Goal: Transaction & Acquisition: Obtain resource

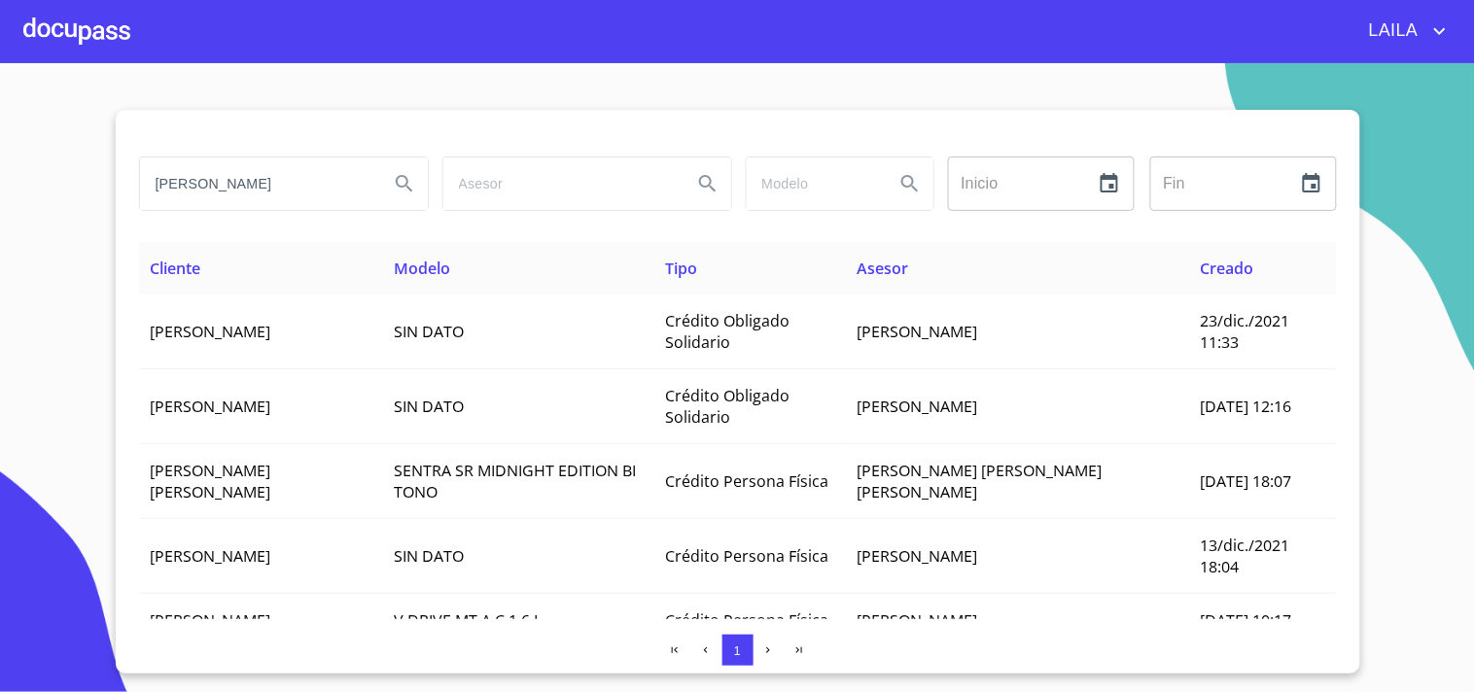
click at [322, 189] on input "[PERSON_NAME]" at bounding box center [256, 184] width 233 height 53
type input "[PERSON_NAME]"
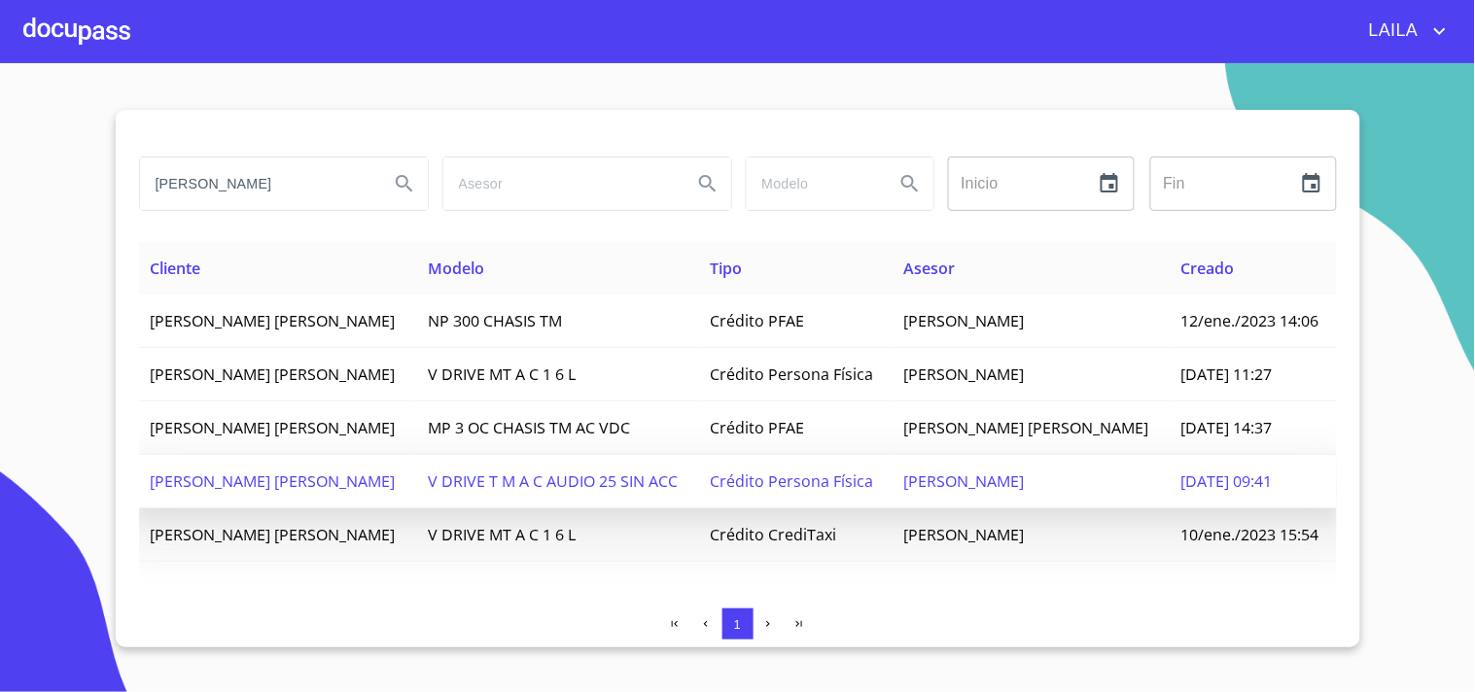
click at [324, 492] on span "[PERSON_NAME] [PERSON_NAME]" at bounding box center [273, 481] width 245 height 21
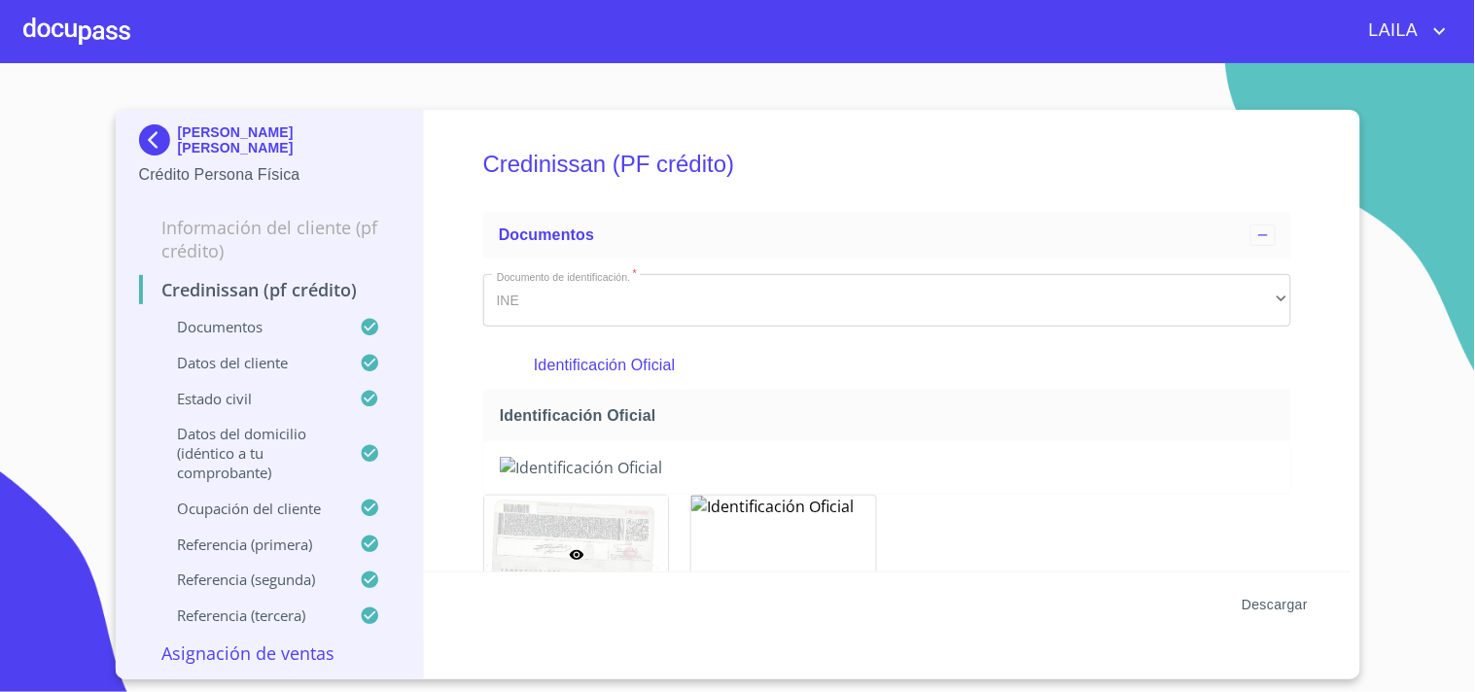
click at [1257, 605] on span "Descargar" at bounding box center [1275, 605] width 66 height 24
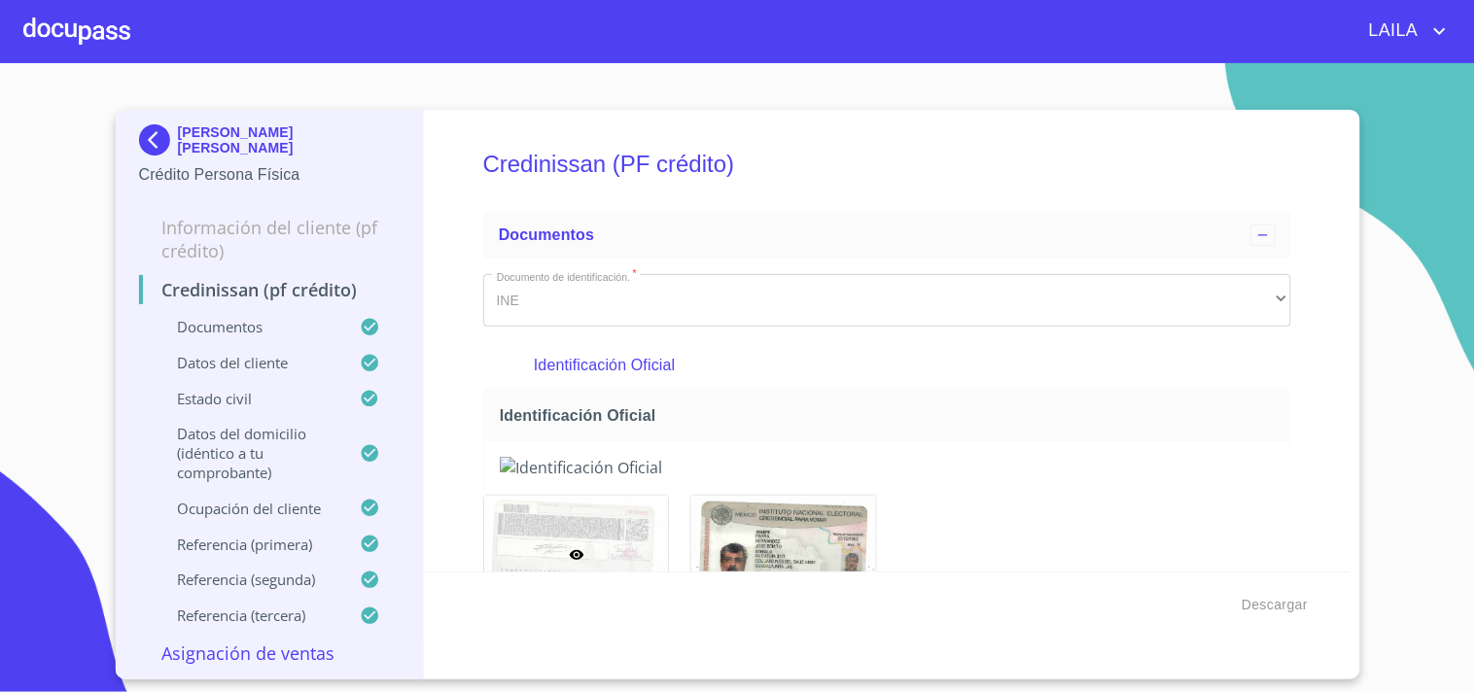
click at [157, 134] on img at bounding box center [158, 139] width 39 height 31
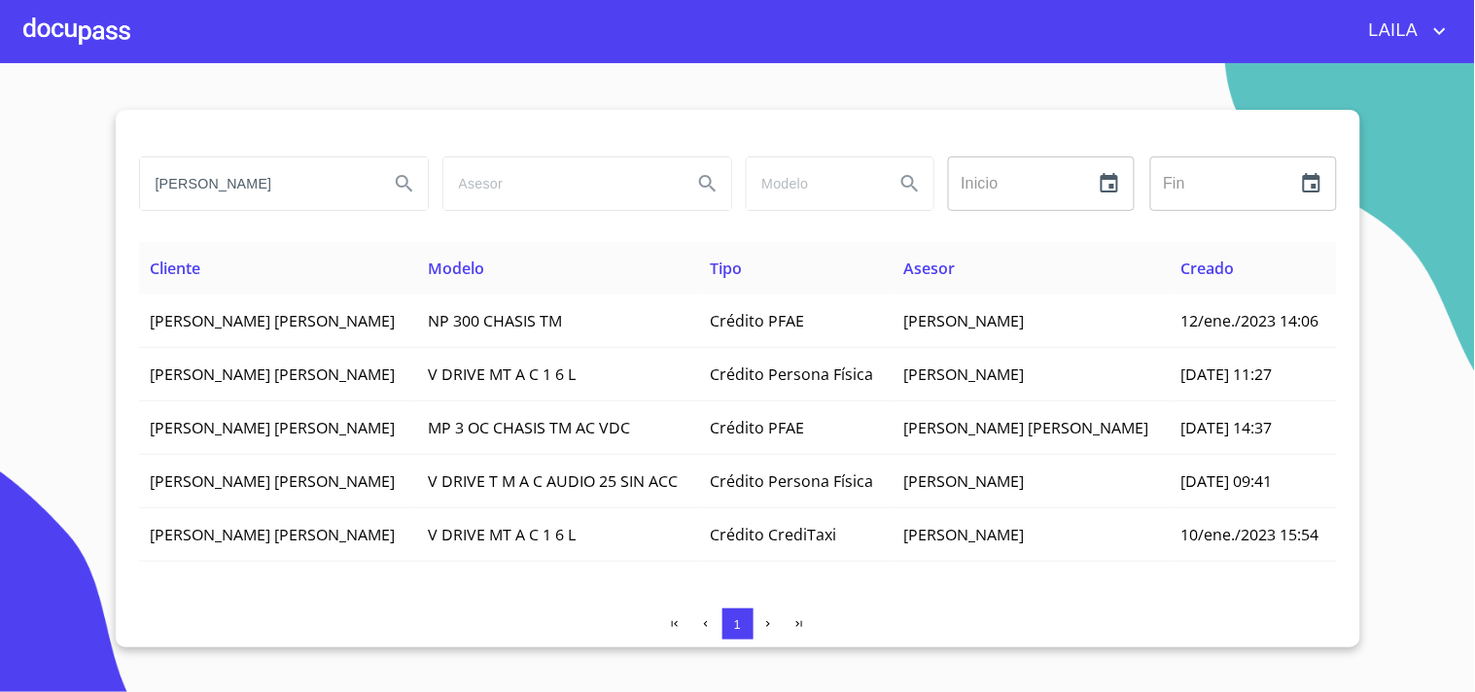
click at [297, 196] on input "[PERSON_NAME]" at bounding box center [256, 184] width 233 height 53
type input "[PERSON_NAME]"
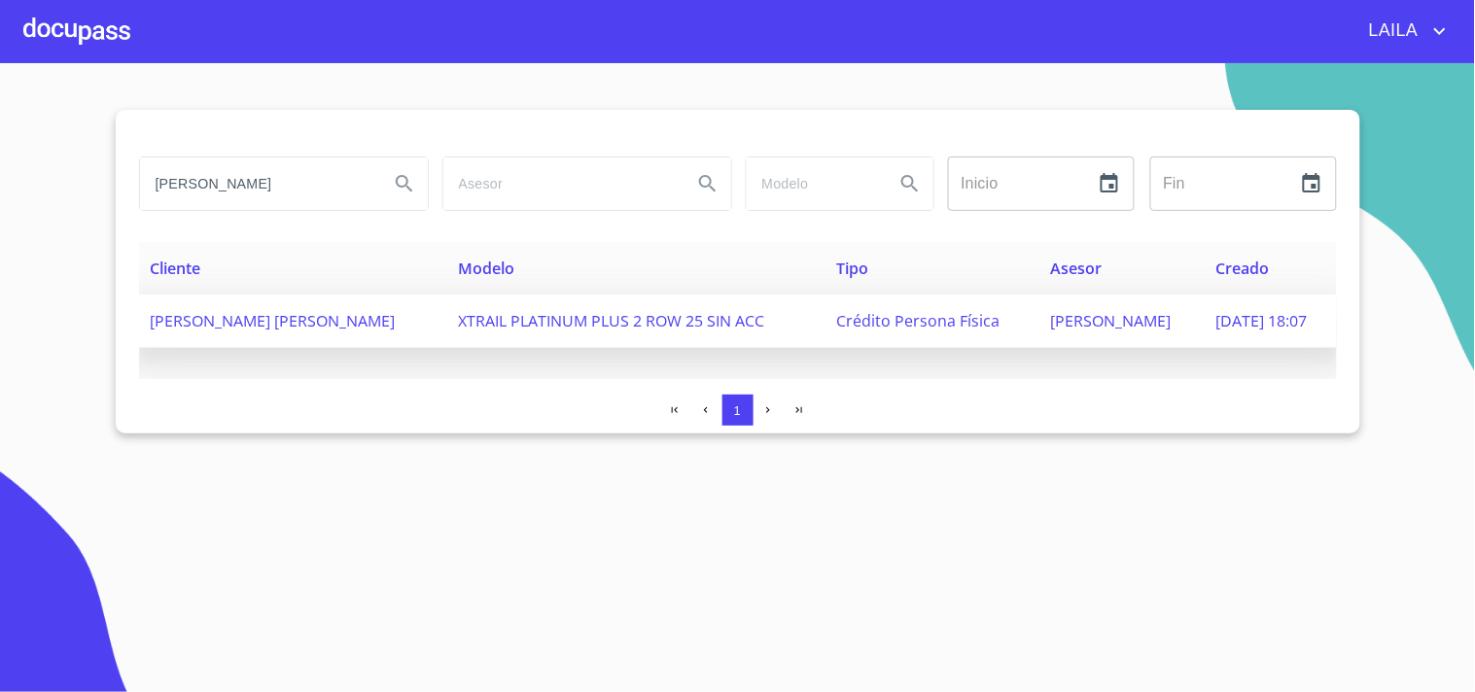
click at [371, 323] on span "[PERSON_NAME] [PERSON_NAME]" at bounding box center [273, 320] width 245 height 21
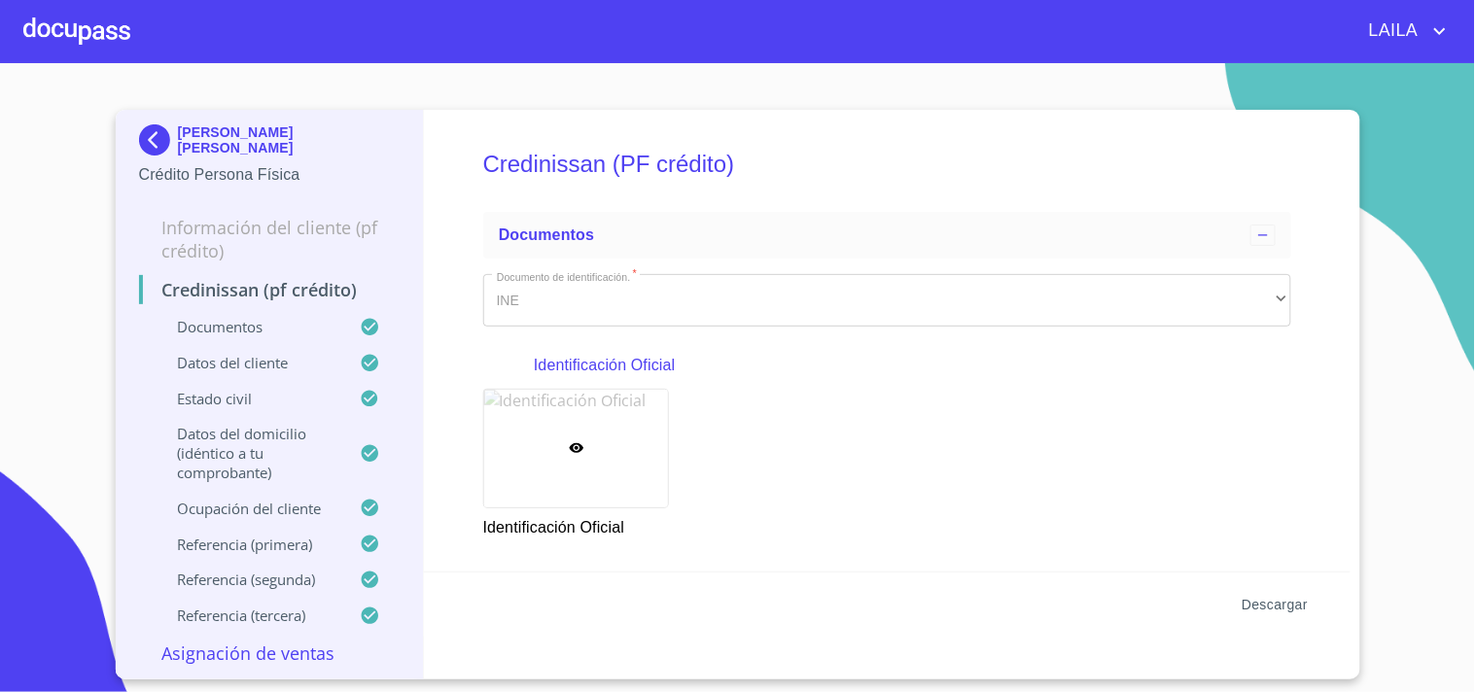
click at [1271, 607] on span "Descargar" at bounding box center [1275, 605] width 66 height 24
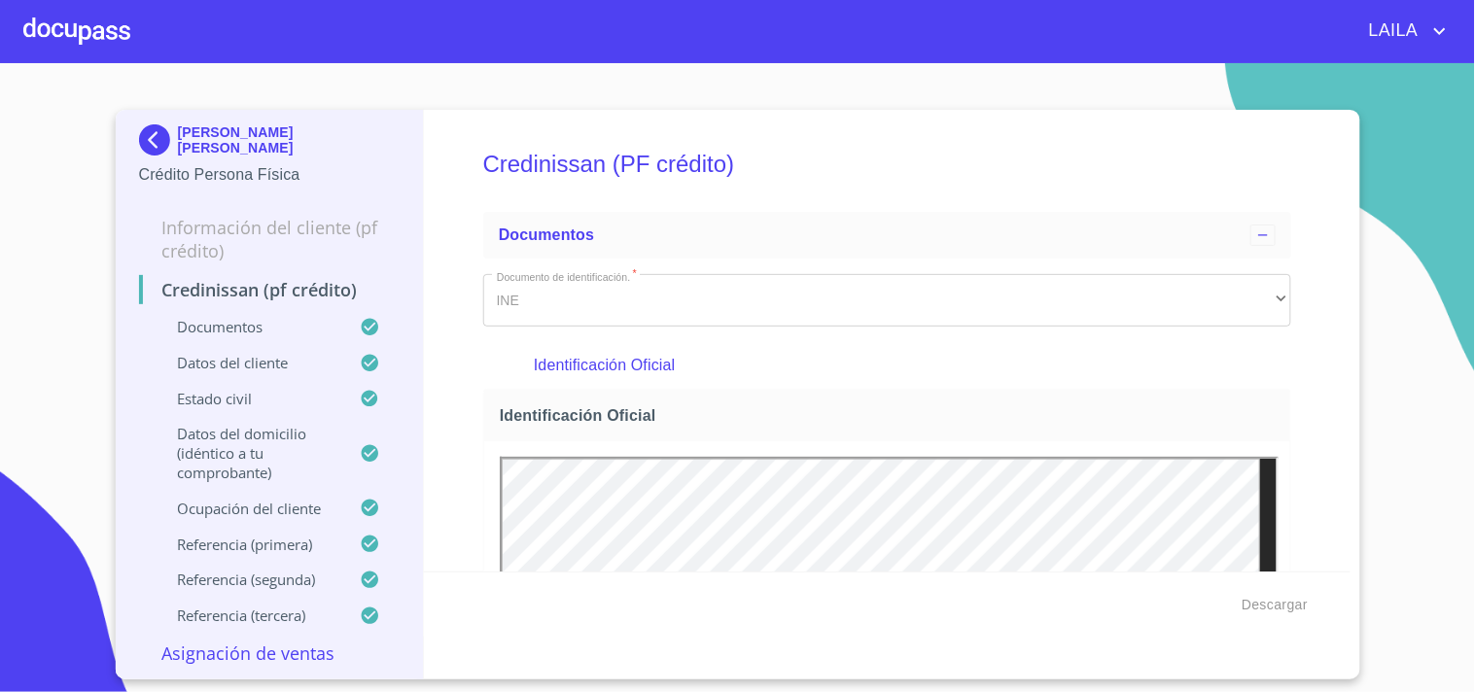
click at [163, 144] on img at bounding box center [158, 139] width 39 height 31
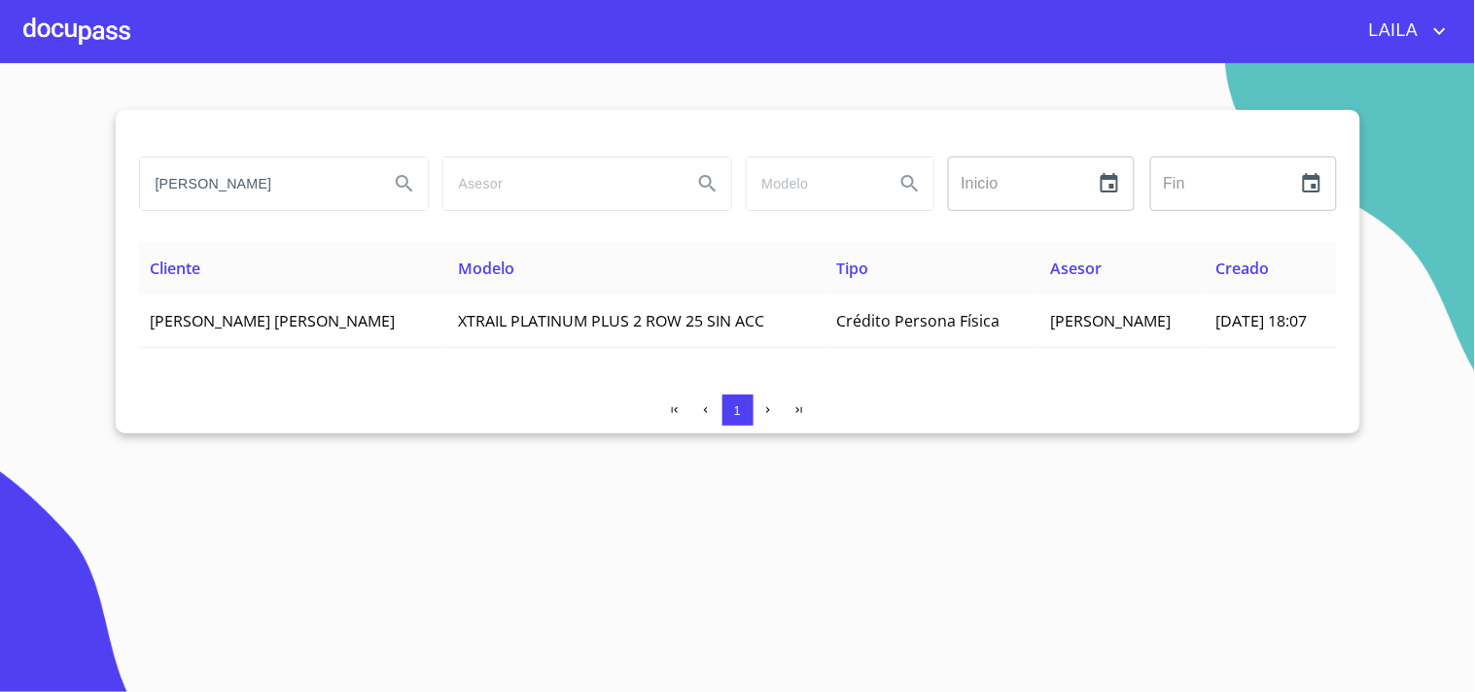
click at [278, 191] on input "[PERSON_NAME]" at bounding box center [256, 184] width 233 height 53
type input "[PERSON_NAME]"
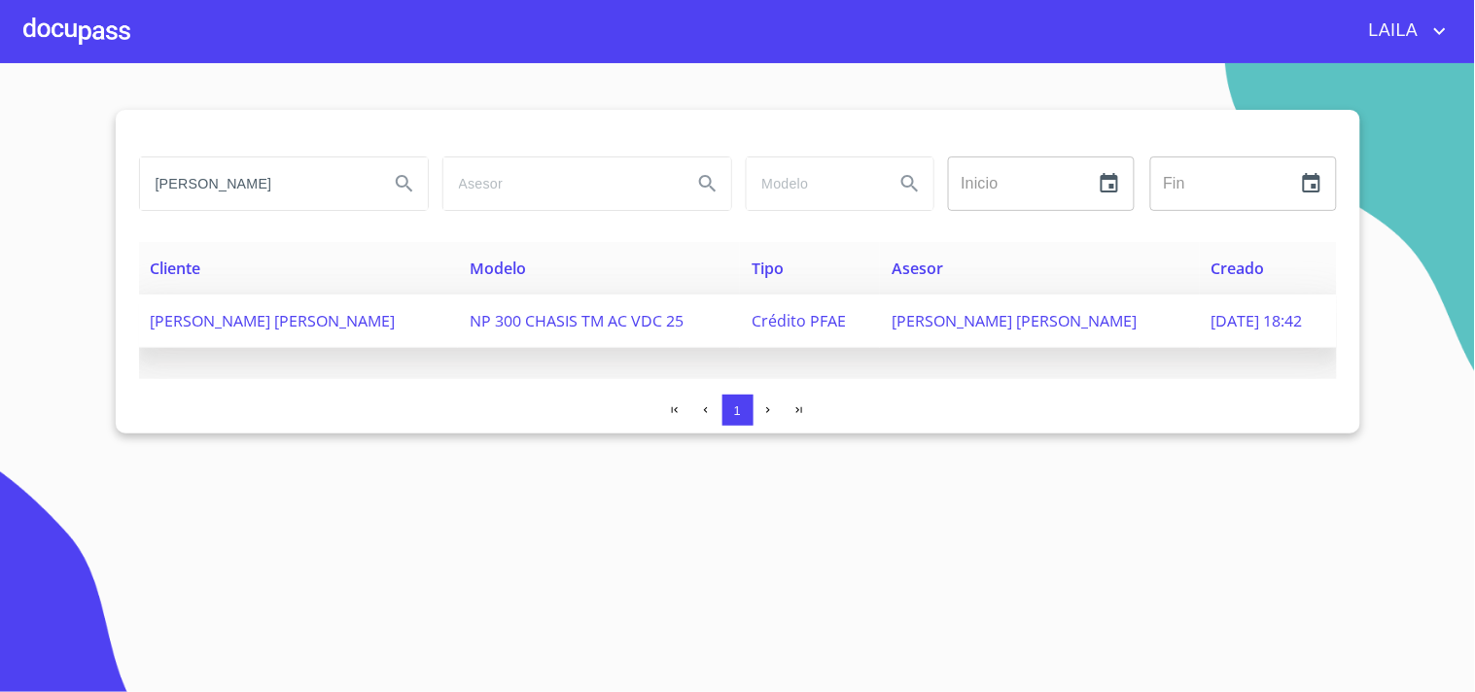
click at [270, 314] on span "[PERSON_NAME] [PERSON_NAME]" at bounding box center [273, 320] width 245 height 21
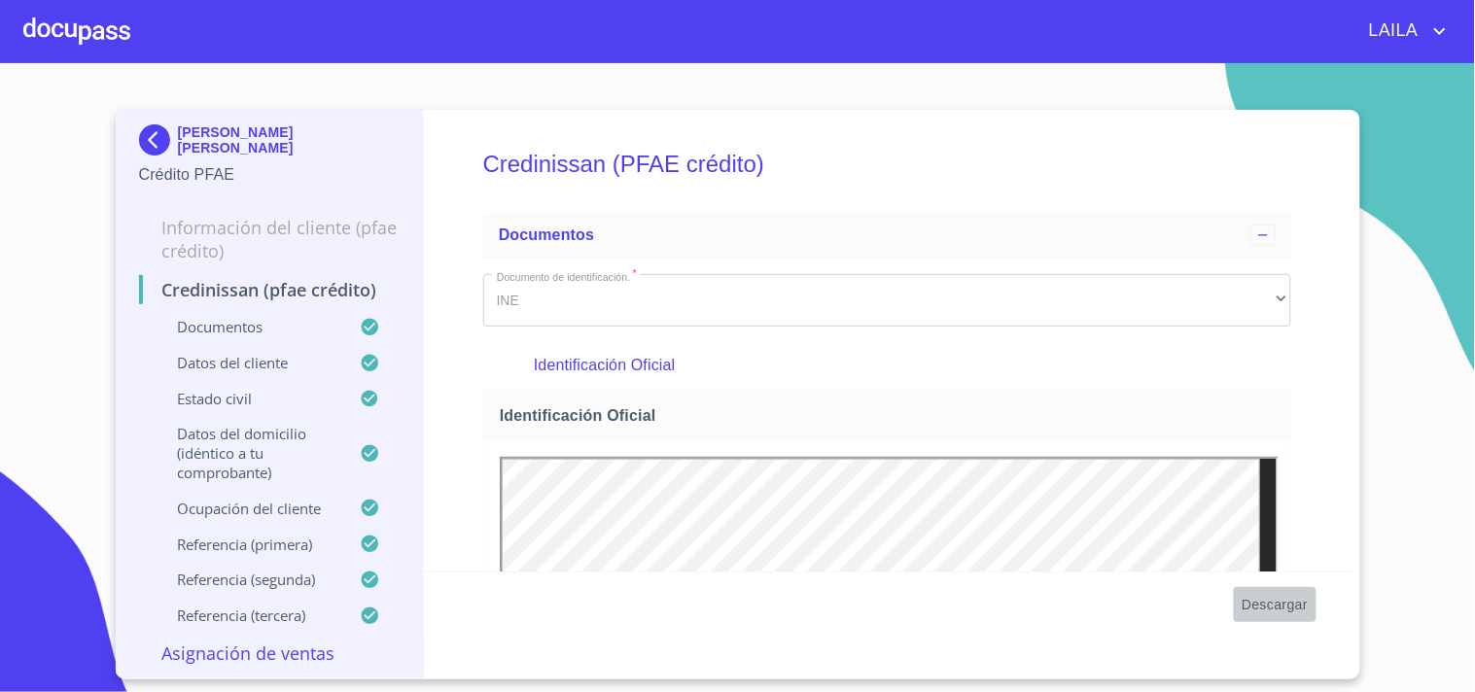
click at [1299, 597] on span "Descargar" at bounding box center [1275, 605] width 66 height 24
click at [151, 124] on img at bounding box center [158, 139] width 39 height 31
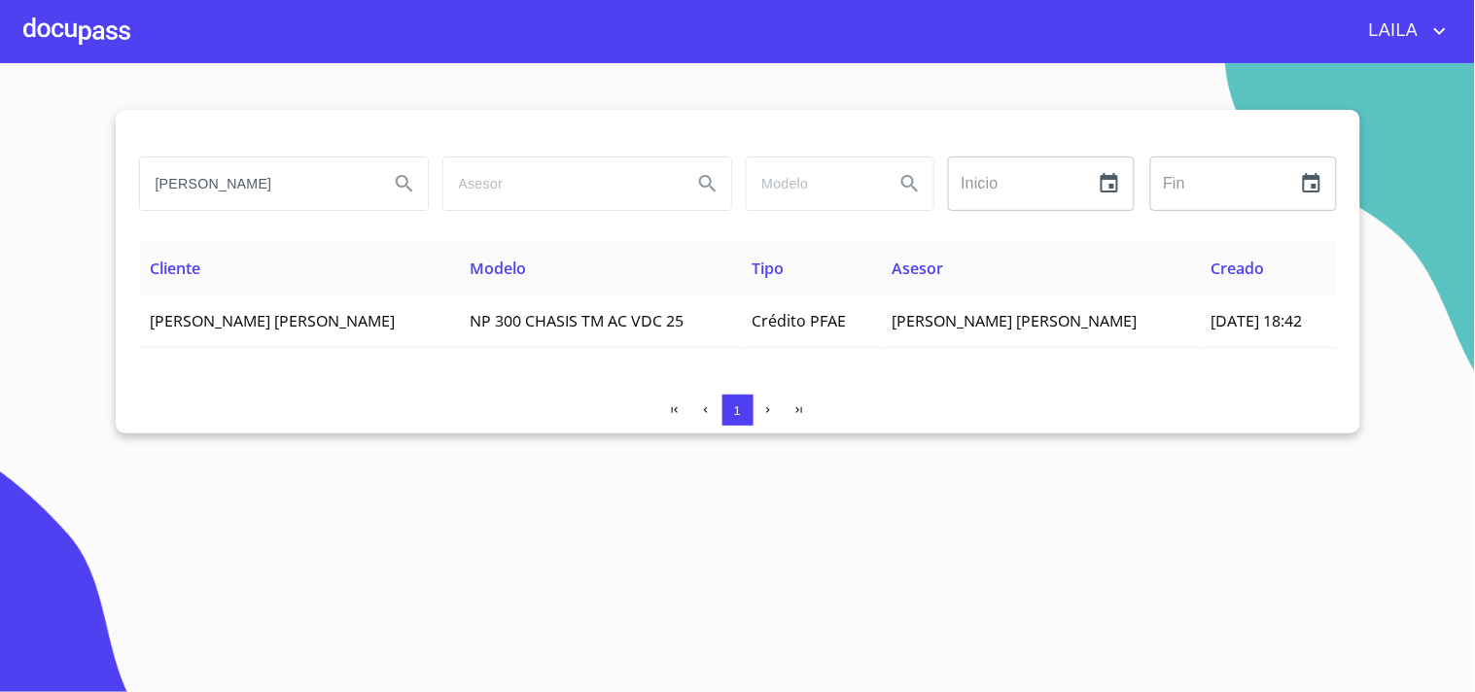
click at [307, 197] on input "[PERSON_NAME]" at bounding box center [256, 184] width 233 height 53
click at [303, 192] on input "[PERSON_NAME]" at bounding box center [256, 184] width 233 height 53
click at [302, 192] on input "[PERSON_NAME]" at bounding box center [256, 184] width 233 height 53
type input "p"
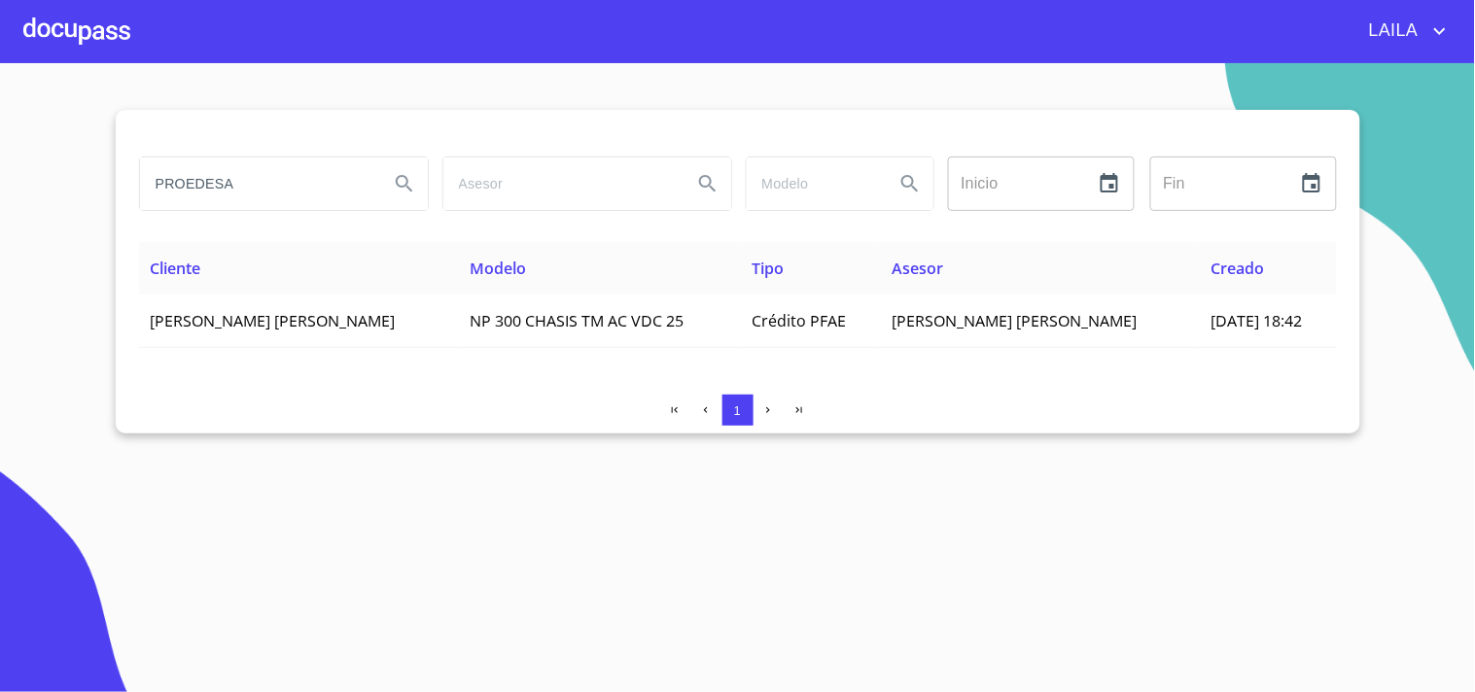
type input "PROEDESA"
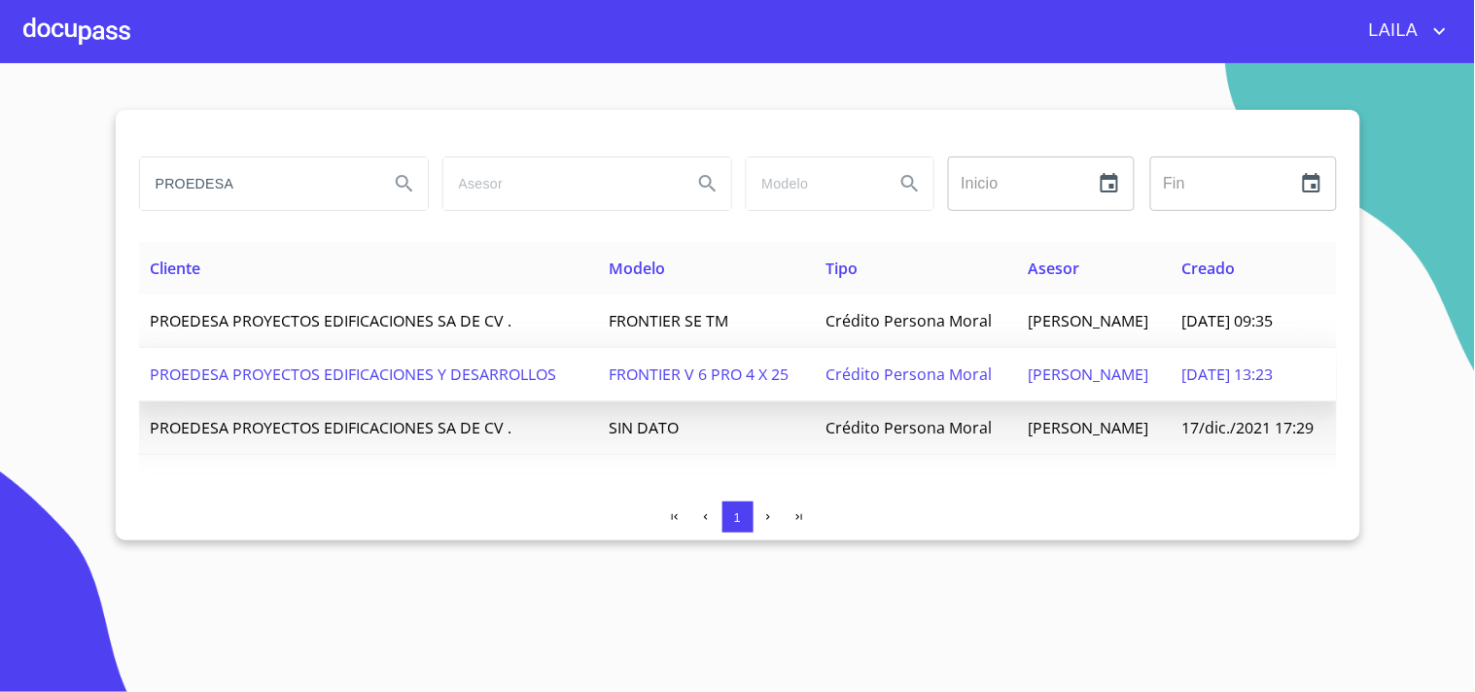
click at [450, 370] on span "PROEDESA PROYECTOS EDIFICACIONES Y DESARROLLOS" at bounding box center [354, 374] width 406 height 21
